Goal: Task Accomplishment & Management: Use online tool/utility

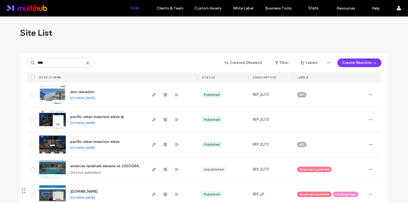
type input "****"
click at [111, 140] on span "pacific-urban-investors-eleve" at bounding box center [94, 142] width 49 height 4
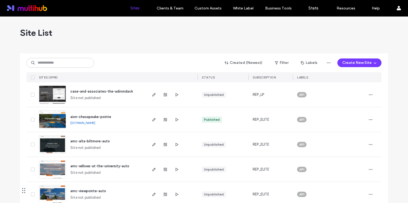
click at [67, 55] on div "Created (Newest) Filter Labels Create New Site SITES (3998) STATUS SUBSCRIPTION…" at bounding box center [204, 67] width 355 height 29
click at [65, 62] on input at bounding box center [61, 63] width 68 height 10
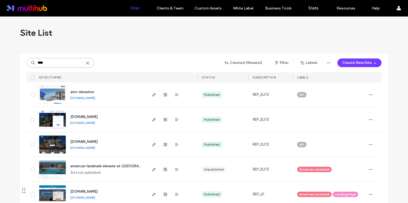
type input "****"
click at [96, 141] on span "www.eleveapartments.com" at bounding box center [83, 142] width 27 height 4
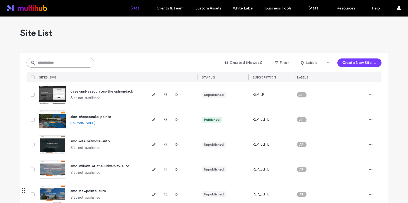
click at [65, 61] on input at bounding box center [61, 63] width 68 height 10
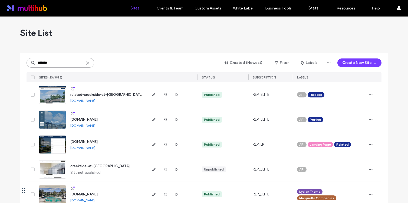
type input "*******"
click at [98, 118] on span "www.villasatcreekside.com" at bounding box center [83, 119] width 27 height 4
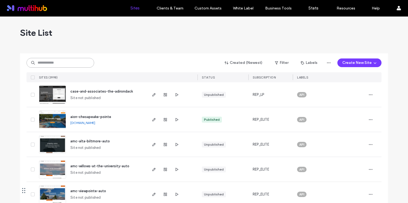
click at [68, 61] on input at bounding box center [61, 63] width 68 height 10
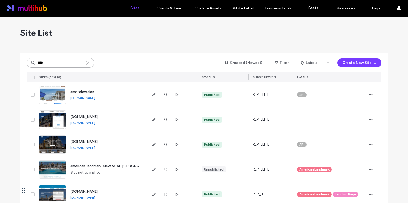
type input "****"
click at [98, 116] on span "rentnow.eleveapartments.com" at bounding box center [83, 117] width 27 height 4
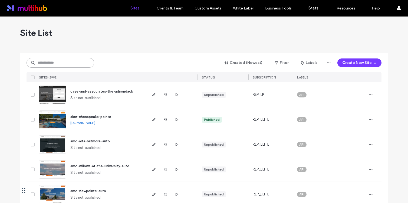
click at [69, 58] on input at bounding box center [61, 63] width 68 height 10
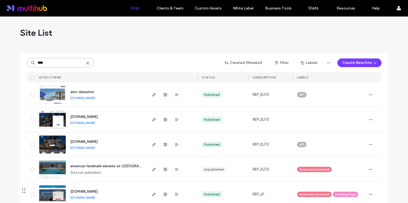
type input "****"
click at [98, 140] on span "www.eleveapartments.com" at bounding box center [83, 142] width 27 height 4
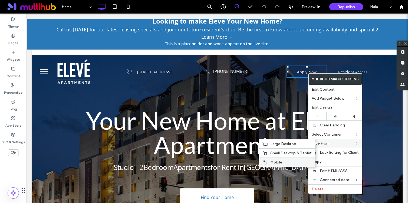
click at [283, 160] on div "Mobile" at bounding box center [287, 161] width 56 height 9
click at [283, 154] on span "Small Desktop & Tablet" at bounding box center [282, 153] width 41 height 5
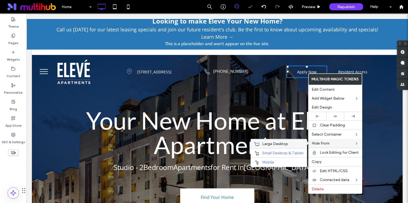
click at [280, 145] on span "Large Desktop" at bounding box center [275, 144] width 26 height 5
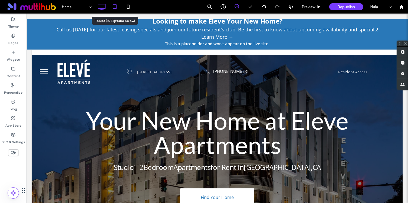
click at [113, 9] on icon at bounding box center [114, 6] width 11 height 11
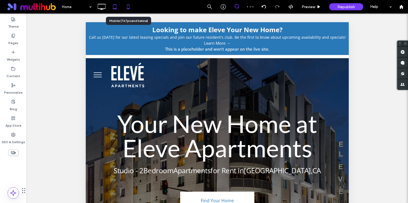
click at [134, 4] on div at bounding box center [128, 6] width 13 height 11
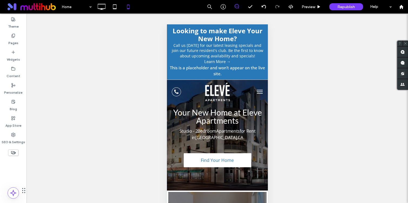
click at [260, 91] on span "menu" at bounding box center [260, 91] width 6 height 1
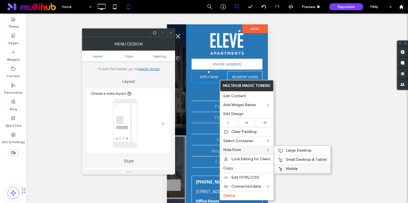
click at [295, 169] on span "Mobile" at bounding box center [292, 168] width 12 height 5
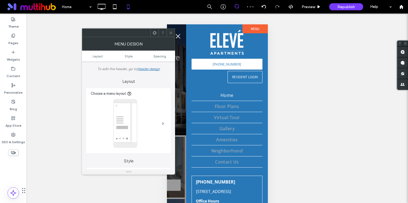
click at [177, 35] on button "menu" at bounding box center [177, 36] width 11 height 11
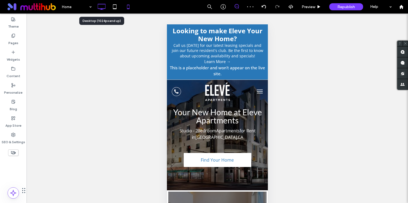
click at [104, 8] on use at bounding box center [102, 7] width 8 height 6
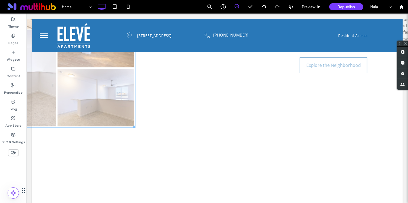
scroll to position [873, 0]
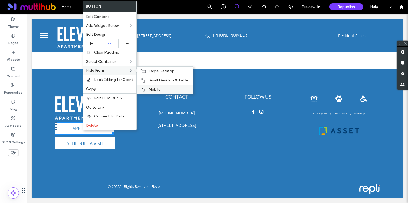
click at [149, 86] on div "Mobile" at bounding box center [165, 89] width 56 height 9
click at [155, 80] on span "Small Desktop & Tablet" at bounding box center [169, 80] width 41 height 5
click at [160, 70] on span "Large Desktop" at bounding box center [162, 71] width 26 height 5
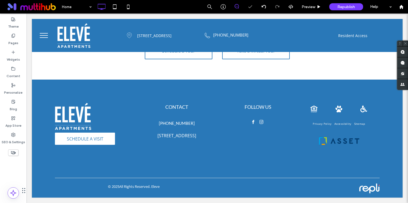
scroll to position [862, 0]
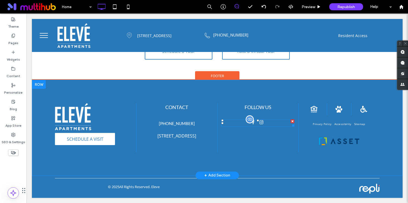
click at [265, 123] on div at bounding box center [257, 122] width 15 height 7
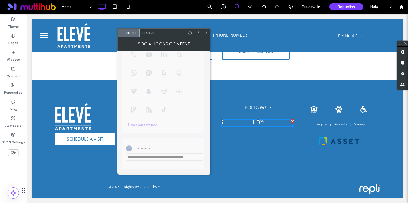
scroll to position [94, 0]
click at [204, 31] on icon at bounding box center [206, 33] width 4 height 4
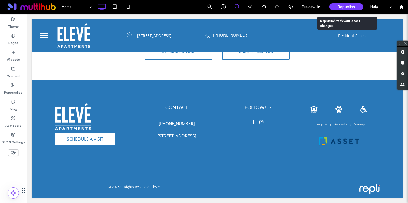
click at [344, 6] on span "Republish" at bounding box center [346, 7] width 18 height 5
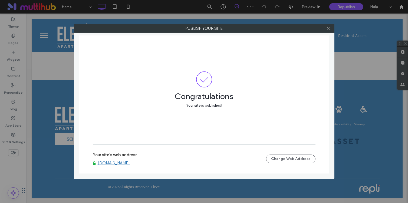
click at [328, 29] on use at bounding box center [328, 28] width 3 height 3
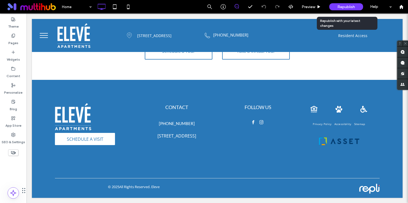
click at [345, 6] on span "Republish" at bounding box center [346, 7] width 18 height 5
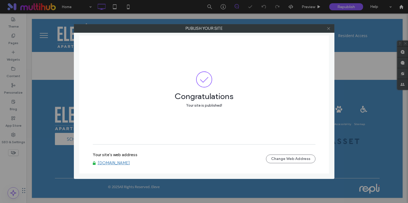
click at [329, 27] on icon at bounding box center [329, 29] width 4 height 4
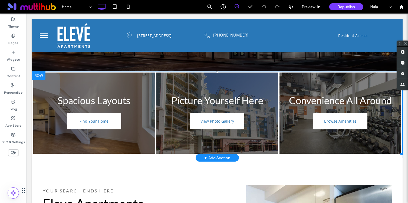
scroll to position [0, 0]
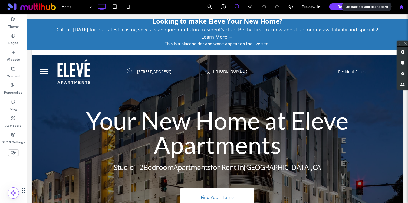
click at [399, 8] on icon at bounding box center [401, 7] width 5 height 5
